Goal: Contribute content: Add original content to the website for others to see

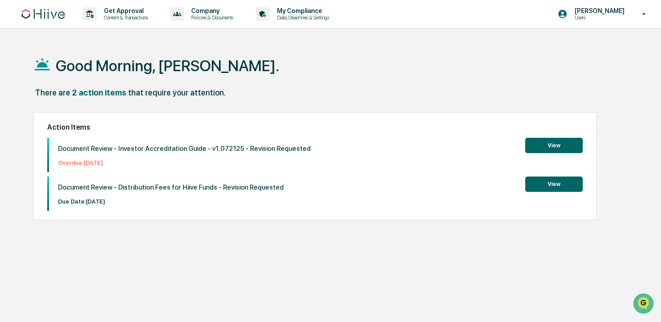
click at [538, 188] on button "View" at bounding box center [554, 183] width 58 height 15
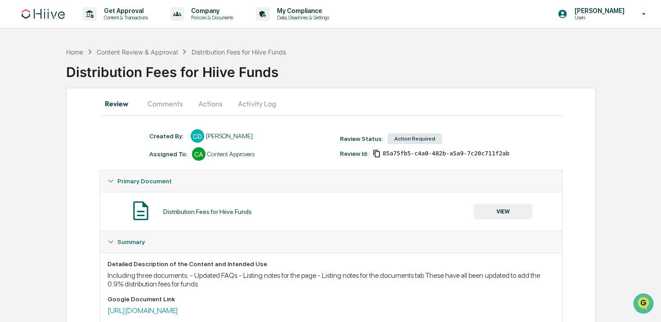
click at [209, 104] on button "Actions" at bounding box center [210, 104] width 40 height 22
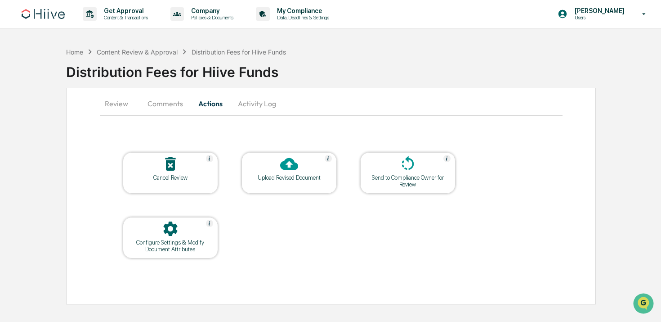
click at [295, 173] on div at bounding box center [289, 164] width 90 height 19
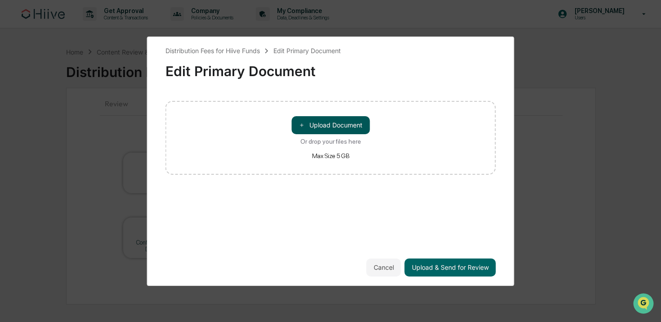
click at [325, 125] on button "＋ Upload Document" at bounding box center [330, 125] width 78 height 18
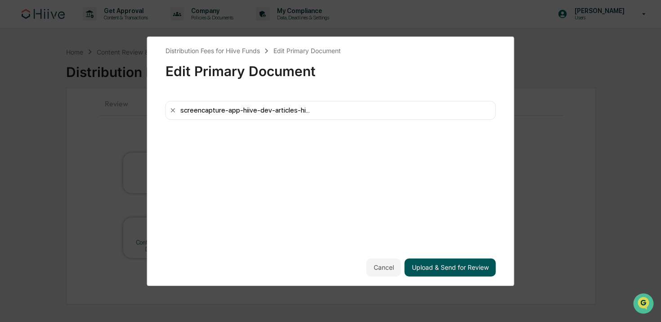
click at [446, 267] on button "Upload & Send for Review" at bounding box center [450, 267] width 91 height 18
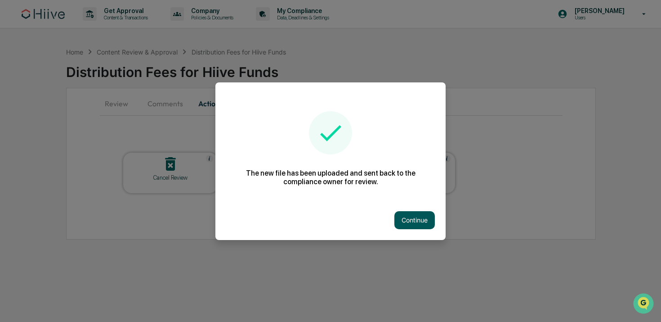
click at [421, 223] on button "Continue" at bounding box center [414, 220] width 40 height 18
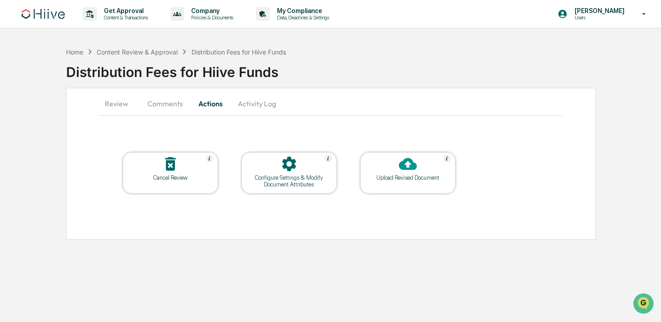
click at [166, 107] on button "Comments" at bounding box center [165, 104] width 50 height 22
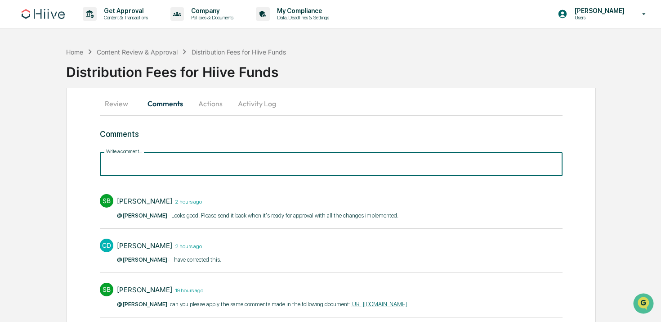
click at [224, 166] on input "Write a comment..." at bounding box center [331, 164] width 463 height 24
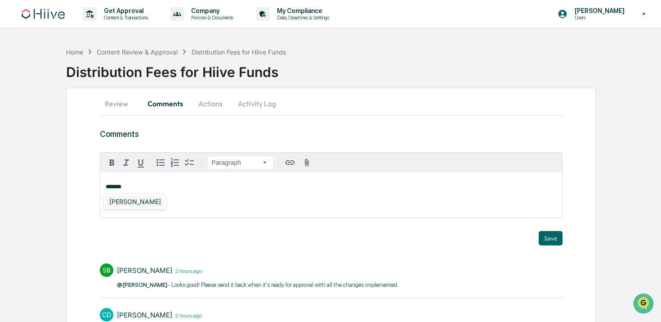
click at [138, 205] on div "Stephanie Bernard" at bounding box center [135, 201] width 59 height 11
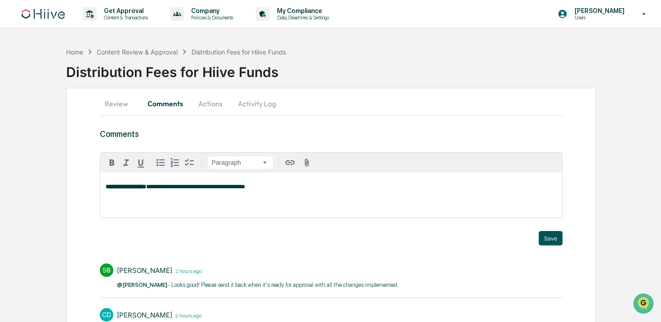
click at [550, 239] on button "Save" at bounding box center [551, 238] width 24 height 14
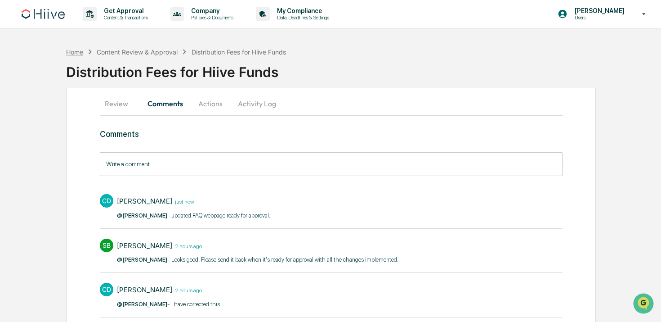
click at [75, 49] on div "Home" at bounding box center [74, 52] width 17 height 8
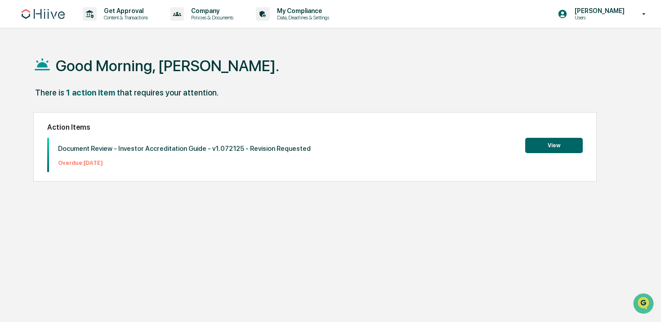
click at [551, 141] on button "View" at bounding box center [554, 145] width 58 height 15
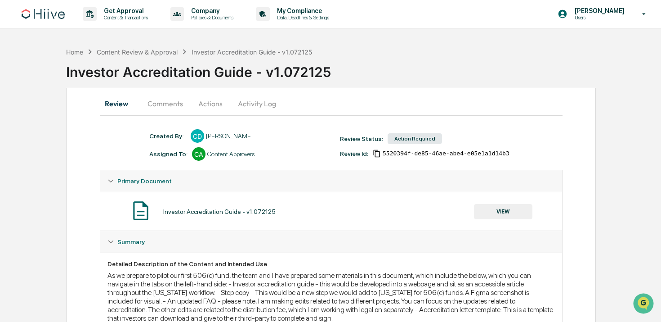
click at [201, 103] on button "Actions" at bounding box center [210, 104] width 40 height 22
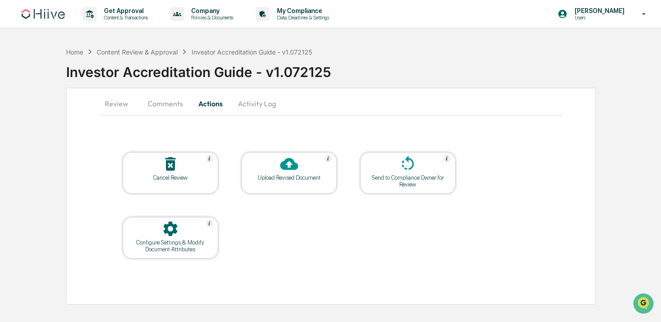
click at [299, 166] on div at bounding box center [289, 164] width 90 height 19
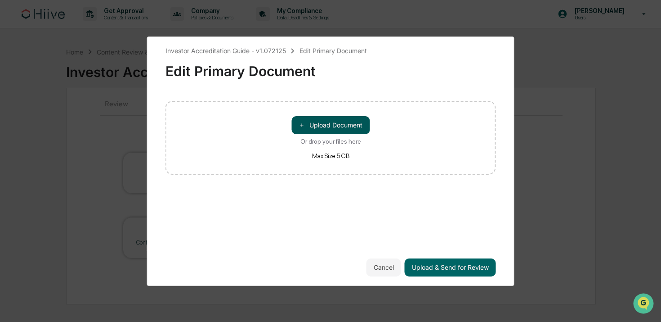
click at [335, 124] on button "＋ Upload Document" at bounding box center [330, 125] width 78 height 18
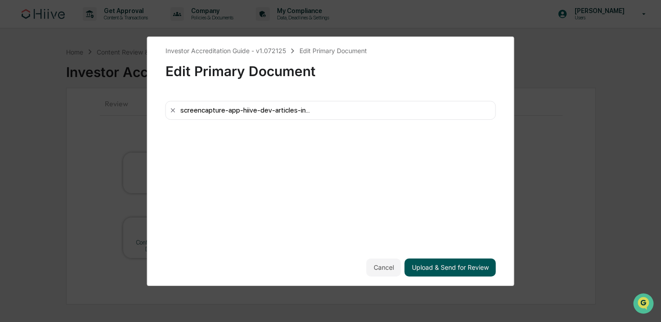
click at [465, 268] on button "Upload & Send for Review" at bounding box center [450, 267] width 91 height 18
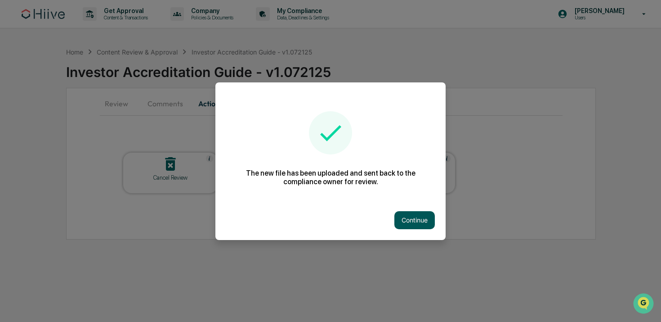
click at [422, 222] on button "Continue" at bounding box center [414, 220] width 40 height 18
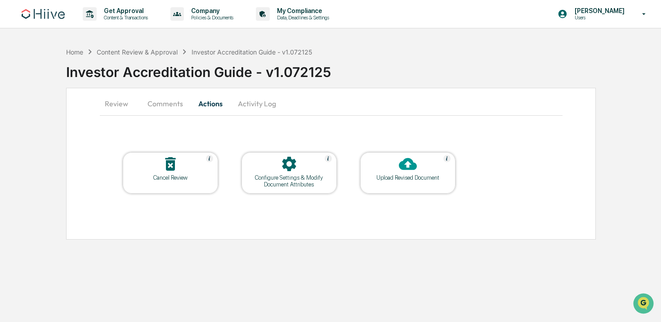
click at [397, 167] on div at bounding box center [408, 164] width 90 height 19
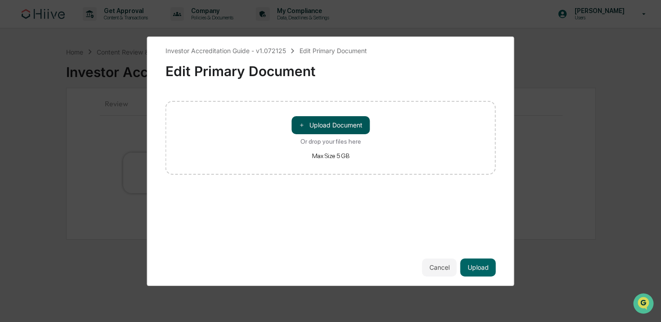
click at [346, 128] on button "＋ Upload Document" at bounding box center [330, 125] width 78 height 18
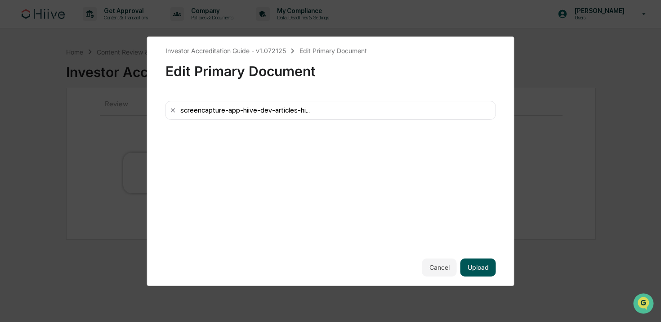
click at [486, 265] on button "Upload" at bounding box center [478, 267] width 36 height 18
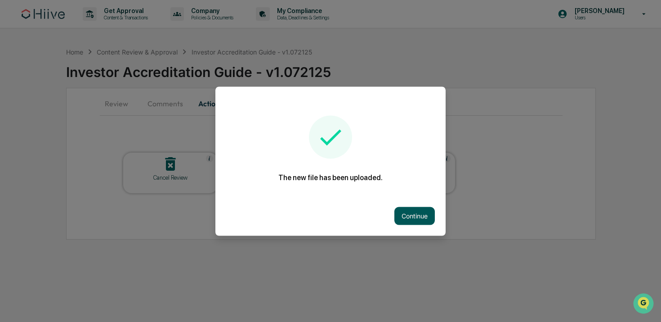
click at [426, 212] on button "Continue" at bounding box center [414, 215] width 40 height 18
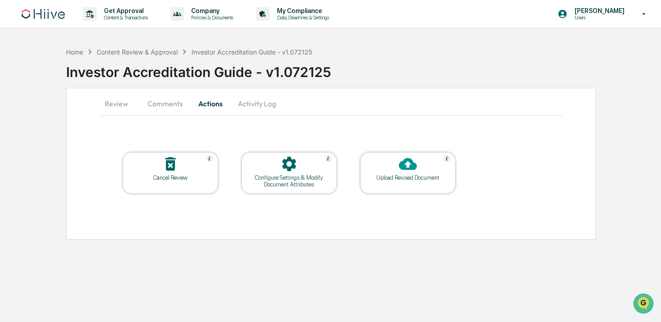
click at [165, 101] on button "Comments" at bounding box center [165, 104] width 50 height 22
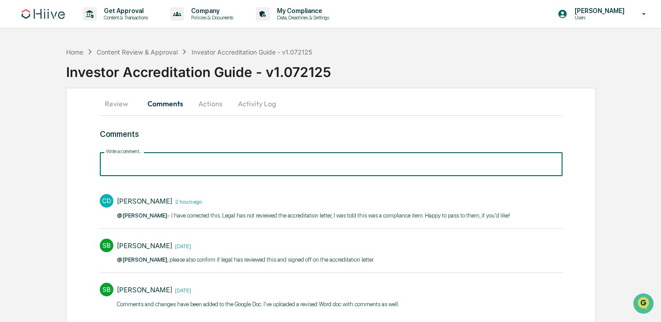
click at [179, 161] on input "Write a comment..." at bounding box center [331, 164] width 463 height 24
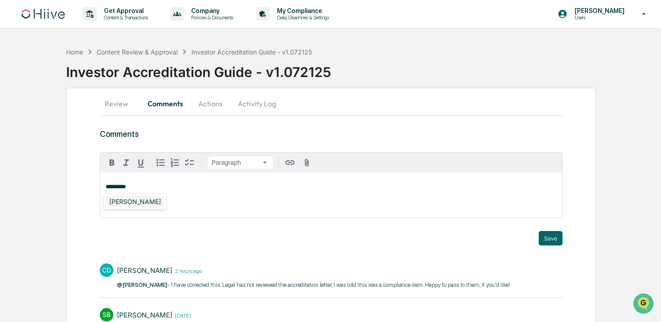
click at [150, 201] on div "Stephanie Bernard" at bounding box center [135, 201] width 59 height 11
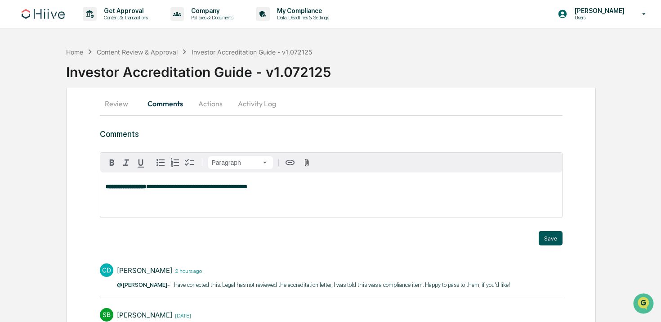
click at [556, 241] on button "Save" at bounding box center [551, 238] width 24 height 14
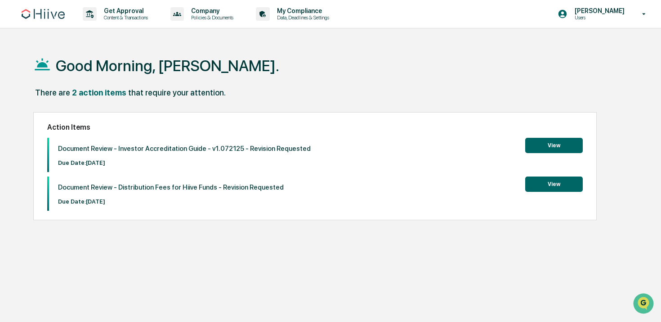
click at [549, 181] on button "View" at bounding box center [554, 183] width 58 height 15
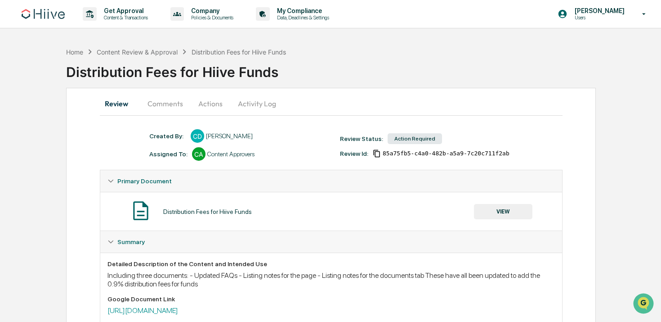
click at [168, 105] on button "Comments" at bounding box center [165, 104] width 50 height 22
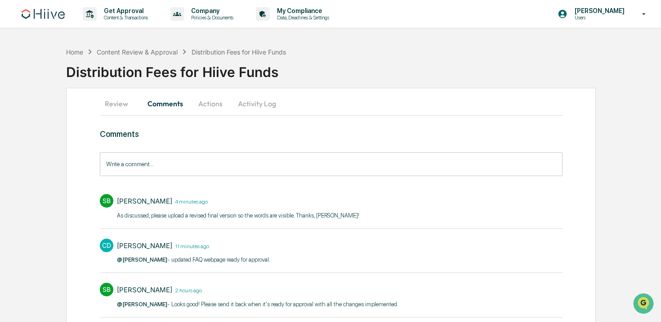
click at [219, 103] on button "Actions" at bounding box center [210, 104] width 40 height 22
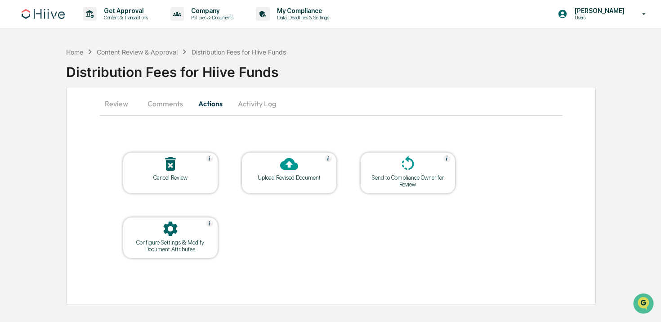
click at [300, 174] on div "Upload Revised Document" at bounding box center [289, 177] width 81 height 7
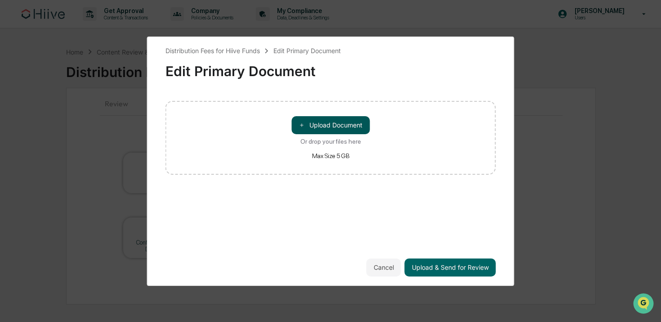
click at [344, 123] on button "＋ Upload Document" at bounding box center [330, 125] width 78 height 18
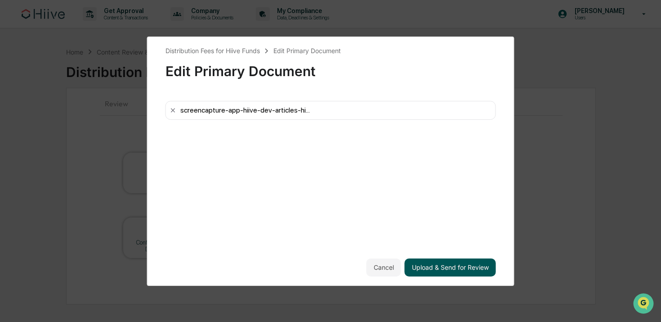
click at [428, 270] on button "Upload & Send for Review" at bounding box center [450, 267] width 91 height 18
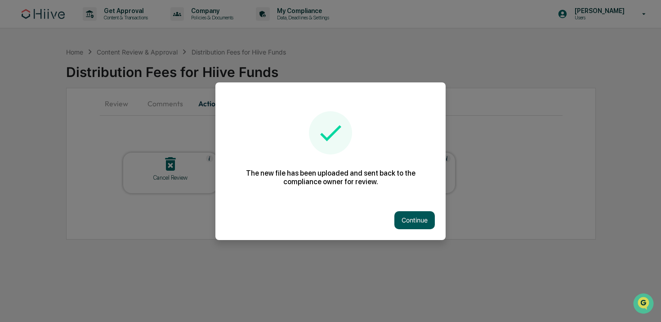
click at [422, 222] on button "Continue" at bounding box center [414, 220] width 40 height 18
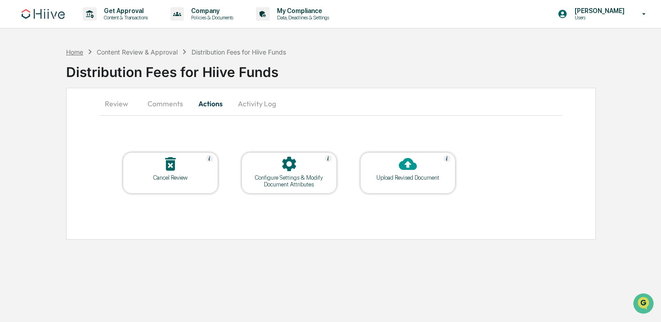
click at [76, 54] on div "Home" at bounding box center [74, 52] width 17 height 8
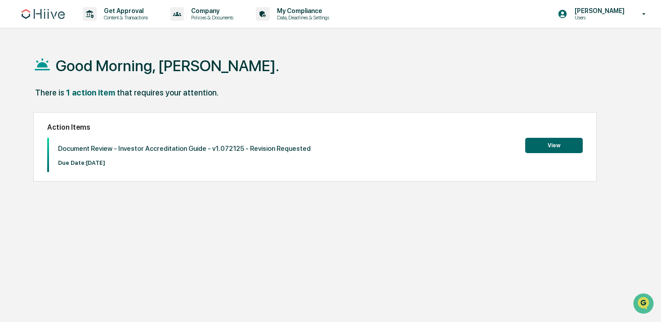
click at [557, 140] on button "View" at bounding box center [554, 145] width 58 height 15
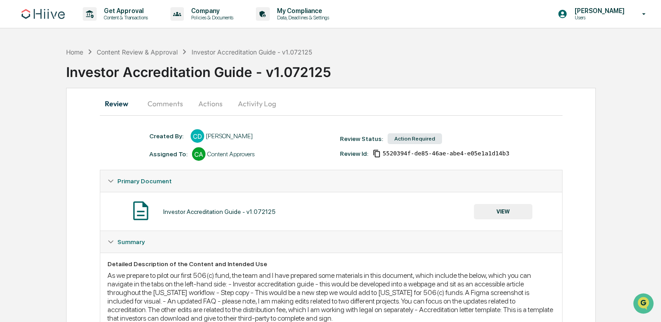
click at [174, 101] on button "Comments" at bounding box center [165, 104] width 50 height 22
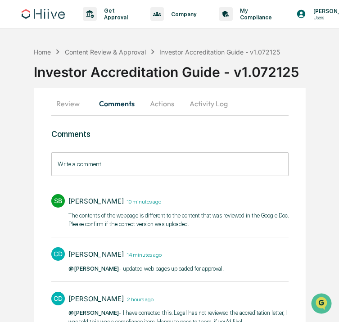
click at [164, 165] on input "Write a comment..." at bounding box center [169, 164] width 237 height 24
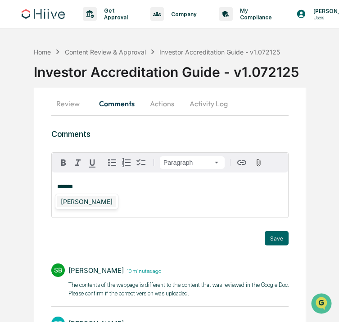
click at [94, 200] on div "Stephanie Bernard" at bounding box center [86, 201] width 59 height 11
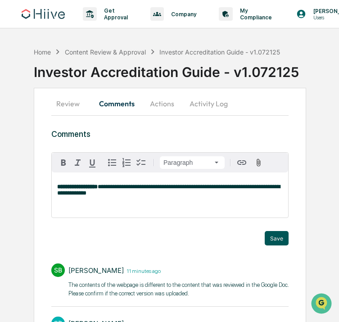
click at [276, 237] on button "Save" at bounding box center [276, 238] width 24 height 14
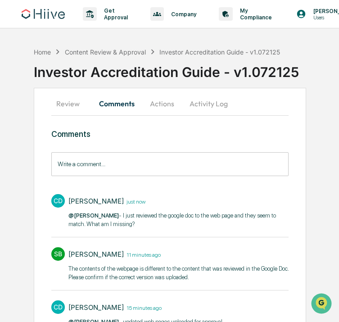
click at [165, 100] on button "Actions" at bounding box center [162, 104] width 40 height 22
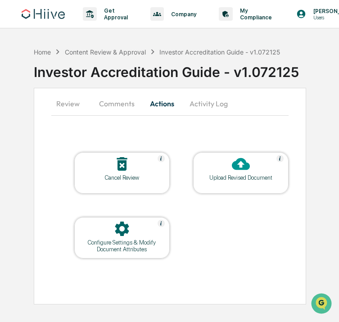
click at [238, 164] on icon at bounding box center [241, 164] width 18 height 12
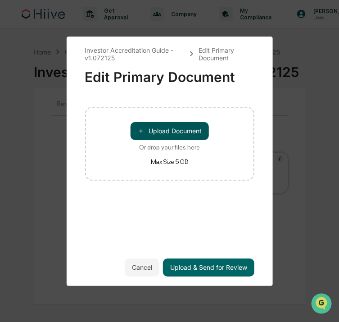
click at [189, 135] on button "＋ Upload Document" at bounding box center [169, 131] width 78 height 18
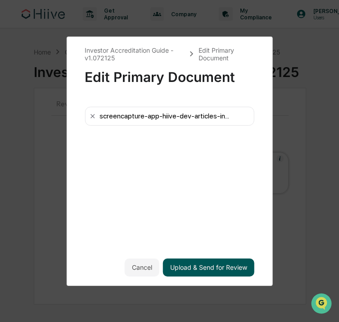
click at [209, 269] on button "Upload & Send for Review" at bounding box center [208, 267] width 91 height 18
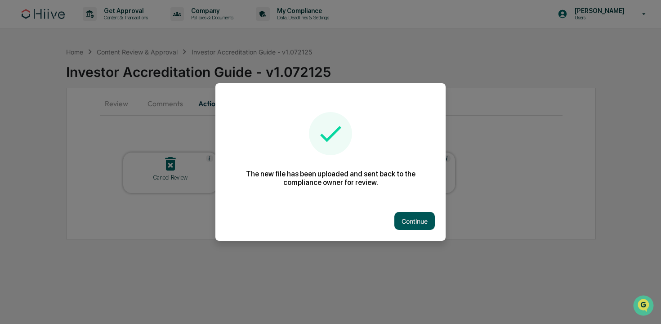
click at [422, 219] on button "Continue" at bounding box center [414, 221] width 40 height 18
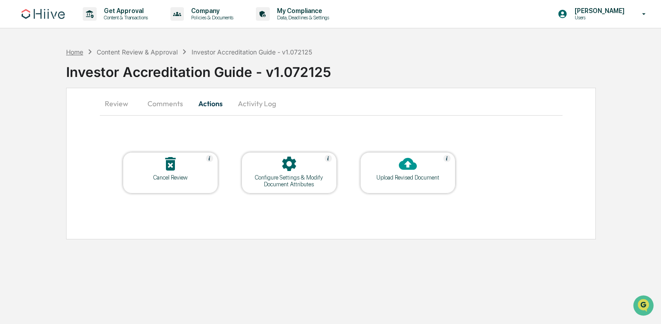
click at [80, 52] on div "Home" at bounding box center [74, 52] width 17 height 8
